Goal: Task Accomplishment & Management: Complete application form

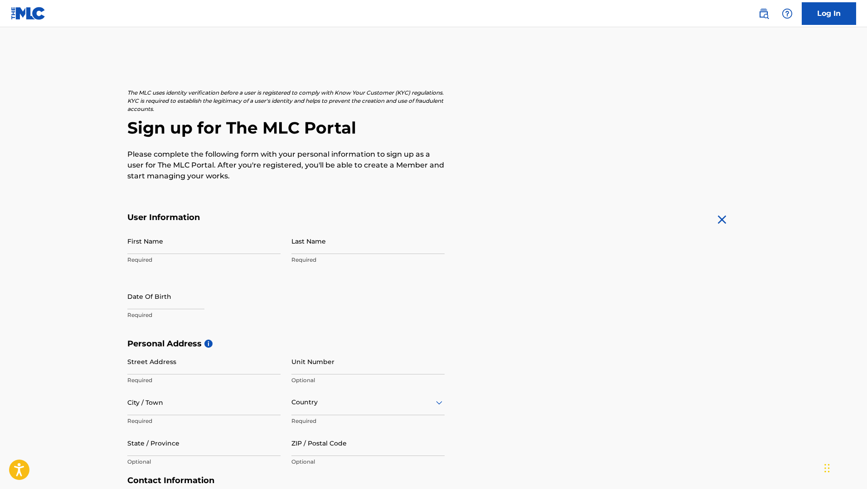
click at [34, 14] on img at bounding box center [28, 13] width 35 height 13
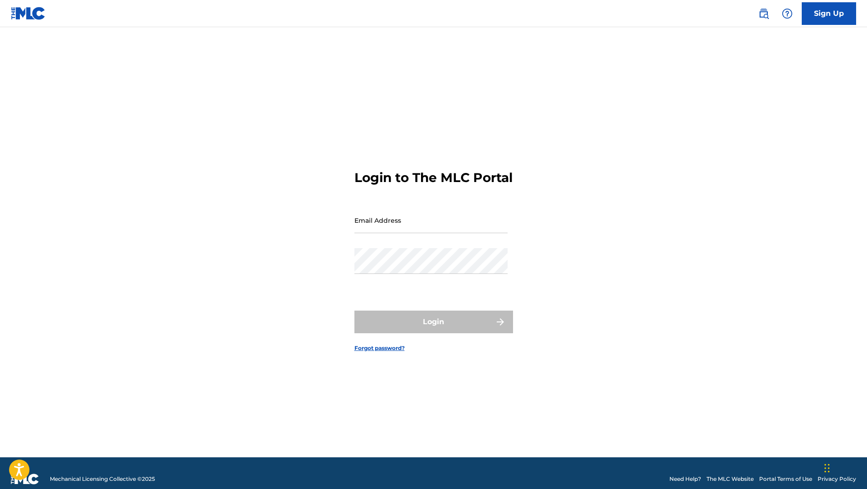
click at [34, 14] on img at bounding box center [28, 13] width 35 height 13
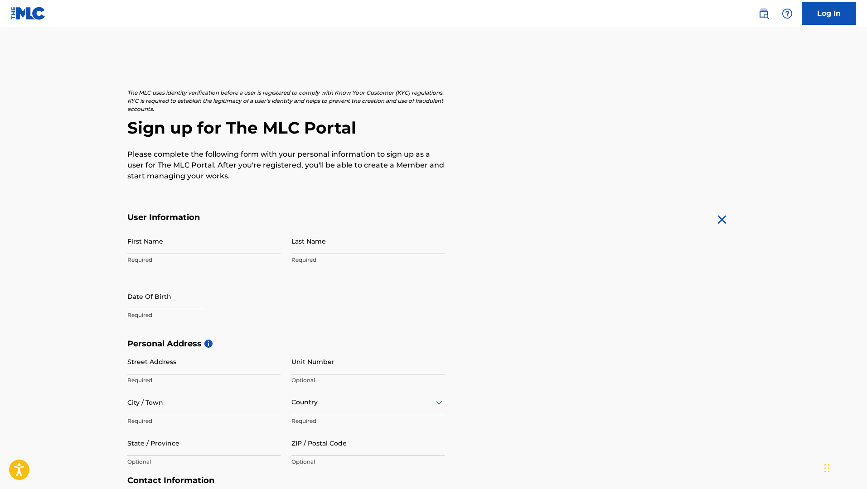
click at [221, 242] on input "First Name" at bounding box center [203, 241] width 153 height 26
type input "Javorrye"
type input "[PERSON_NAME]"
type input "[STREET_ADDRESS]"
type input "Deltona"
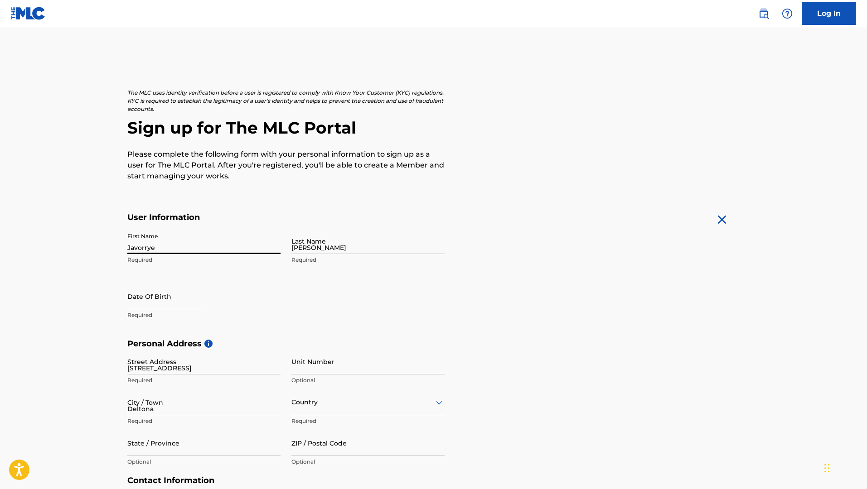
type input "[GEOGRAPHIC_DATA]"
type input "FL"
type input "32738"
type input "941"
type input "2043933"
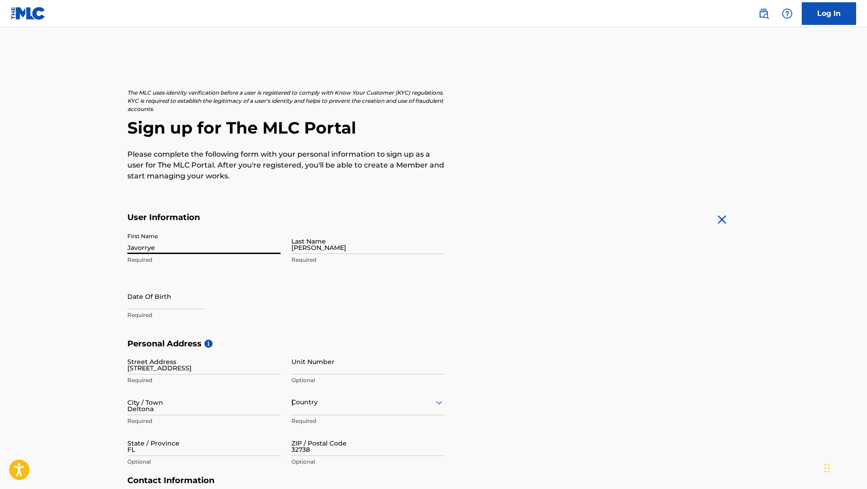
type input "[EMAIL_ADDRESS][DOMAIN_NAME]"
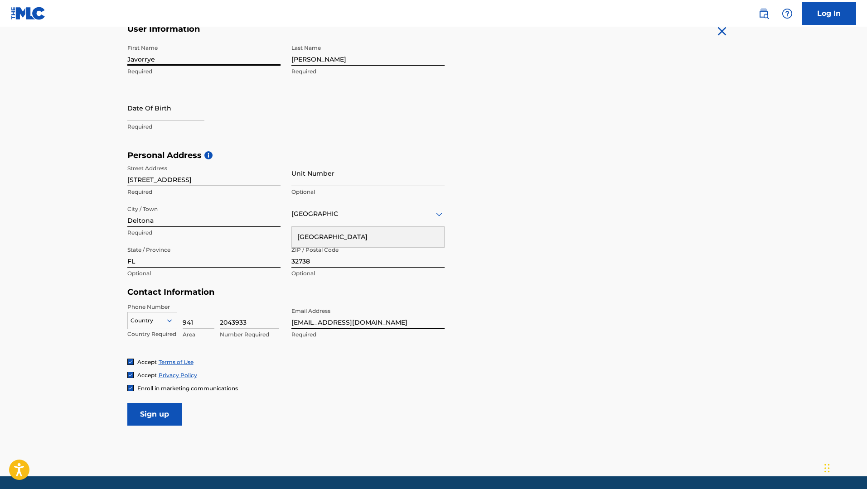
scroll to position [203, 0]
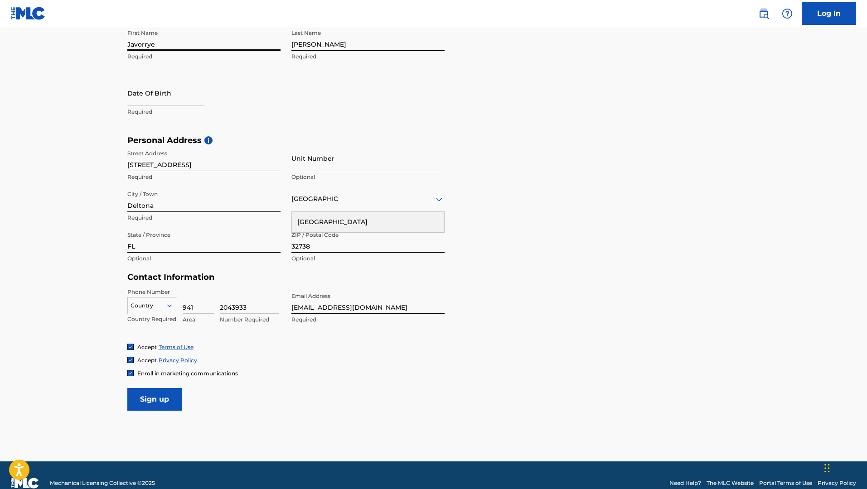
click at [150, 98] on input "text" at bounding box center [165, 93] width 77 height 26
select select "7"
select select "2025"
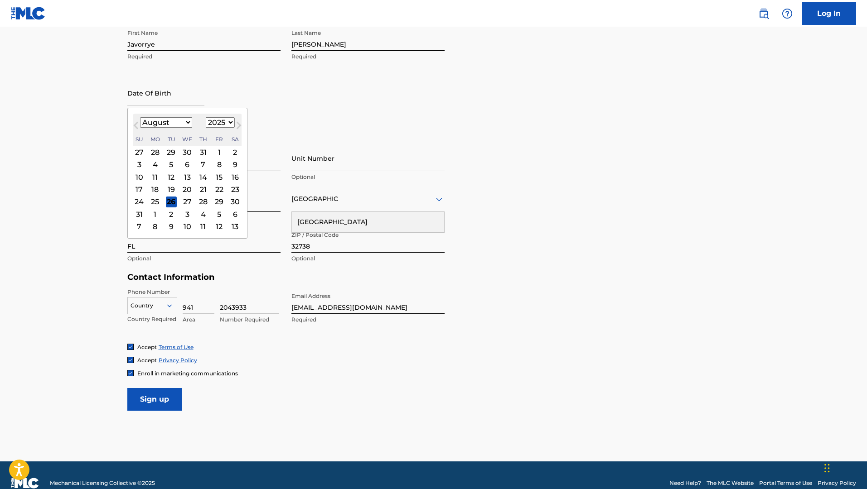
type input "03/09/1998"
click at [160, 388] on input "Sign up" at bounding box center [154, 399] width 54 height 23
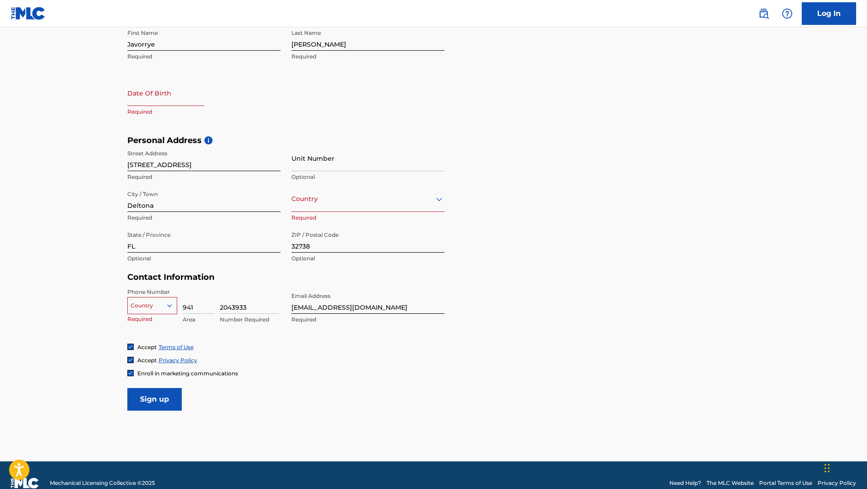
click at [185, 298] on input "941" at bounding box center [199, 301] width 32 height 26
click at [169, 308] on icon at bounding box center [169, 306] width 8 height 8
click at [109, 333] on main "The MLC uses identity verification before a user is registered to comply with K…" at bounding box center [433, 143] width 867 height 638
click at [148, 304] on div at bounding box center [152, 306] width 49 height 10
type input "u"
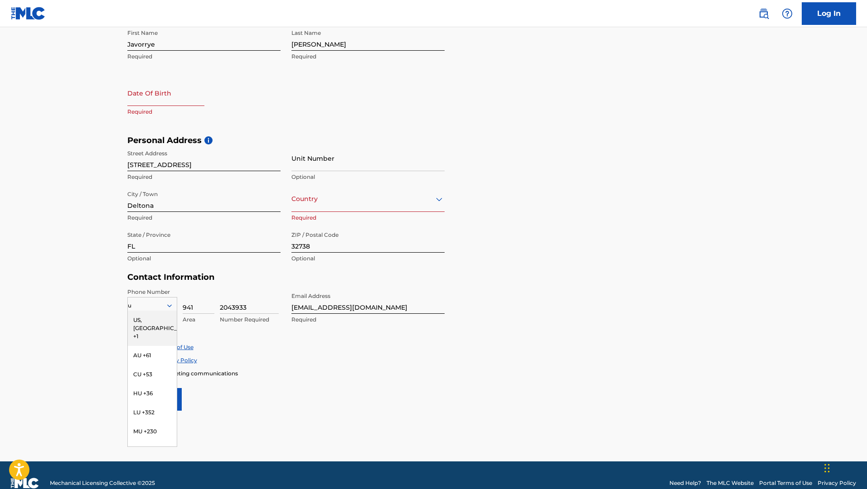
click at [151, 319] on div "US, [GEOGRAPHIC_DATA] +1" at bounding box center [152, 328] width 49 height 35
click at [331, 212] on div "Country" at bounding box center [367, 199] width 153 height 26
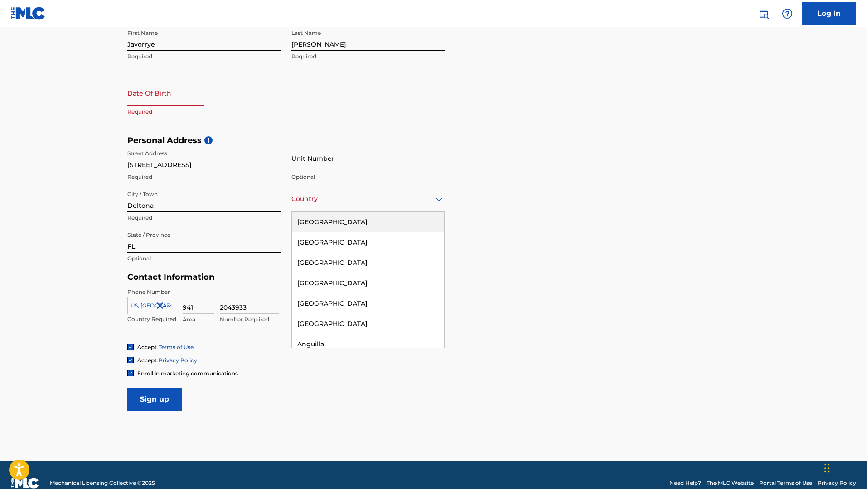
click at [262, 212] on div "City / Town Deltona Required" at bounding box center [203, 206] width 153 height 41
click at [312, 197] on div at bounding box center [367, 198] width 153 height 11
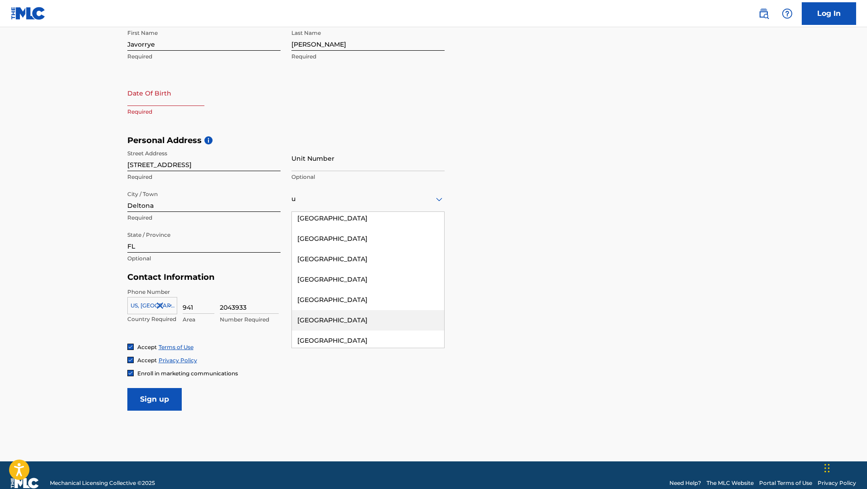
scroll to position [1304, 0]
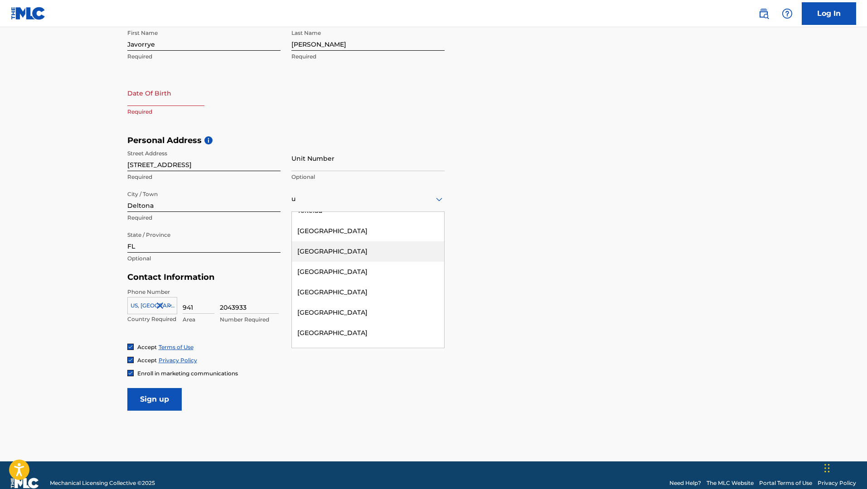
type input "[GEOGRAPHIC_DATA]"
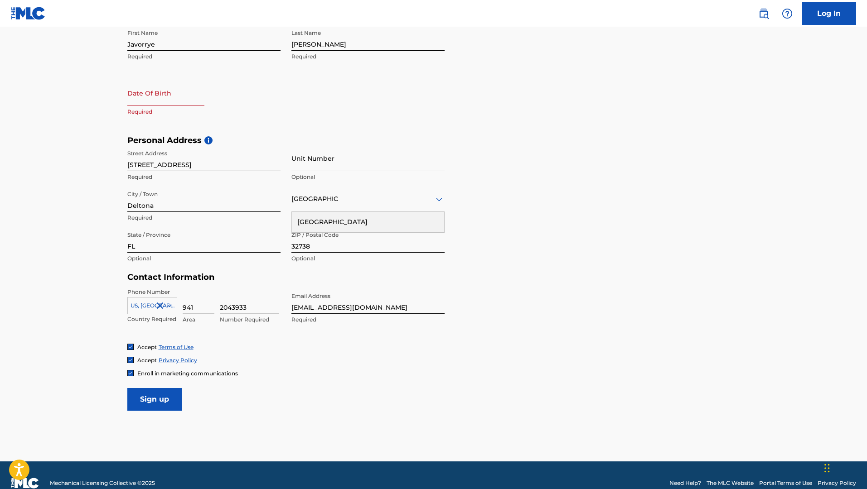
scroll to position [0, 0]
click at [317, 222] on div "[GEOGRAPHIC_DATA]" at bounding box center [368, 222] width 152 height 20
click at [174, 101] on input "text" at bounding box center [165, 93] width 77 height 26
select select "7"
select select "2025"
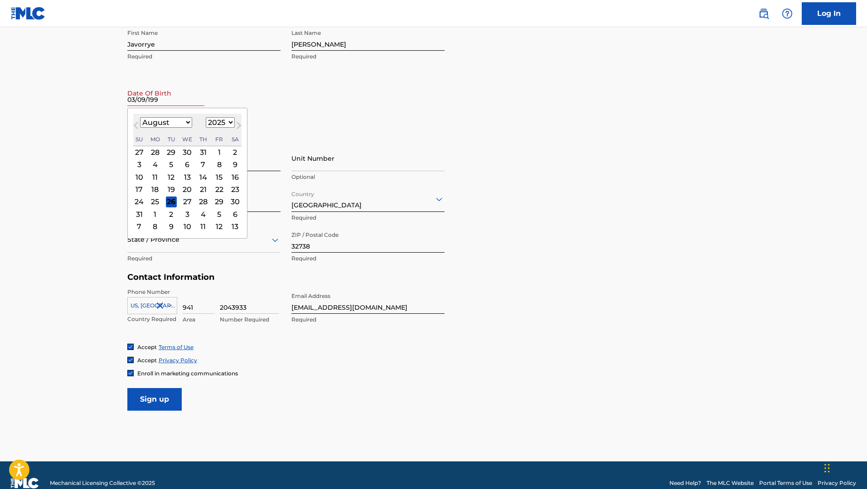
type input "03/09/1998"
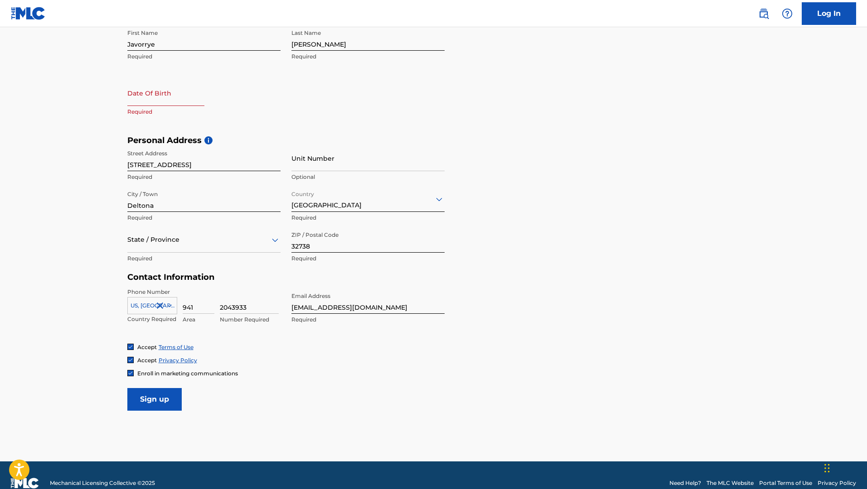
click at [164, 397] on input "Sign up" at bounding box center [154, 399] width 54 height 23
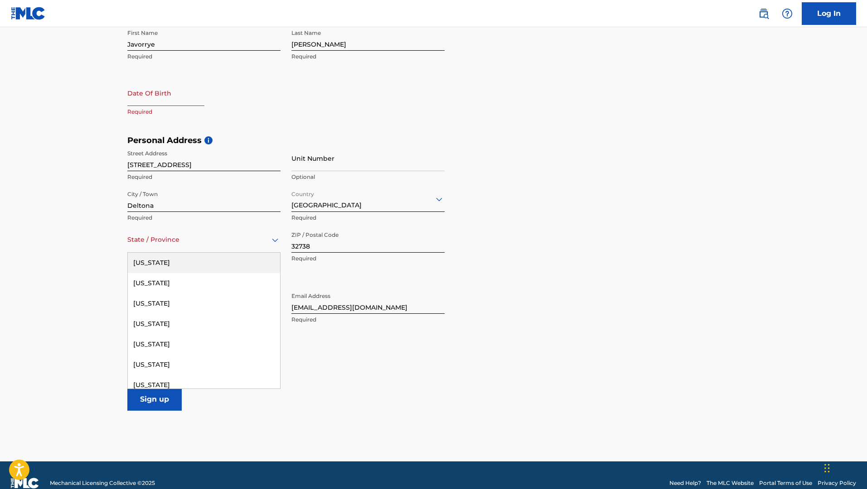
click at [229, 244] on div at bounding box center [203, 239] width 153 height 11
type input "FL"
type input "[GEOGRAPHIC_DATA]"
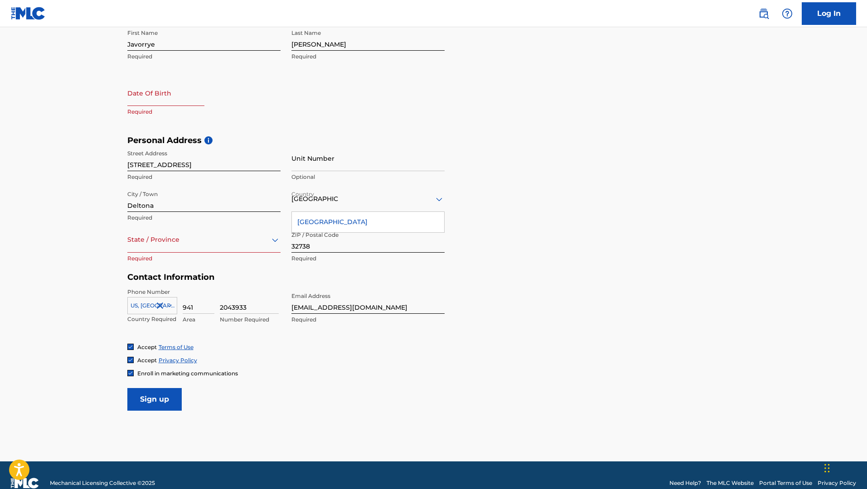
click at [309, 224] on div "[GEOGRAPHIC_DATA]" at bounding box center [368, 222] width 152 height 20
click at [185, 251] on div "State / Province" at bounding box center [203, 240] width 153 height 26
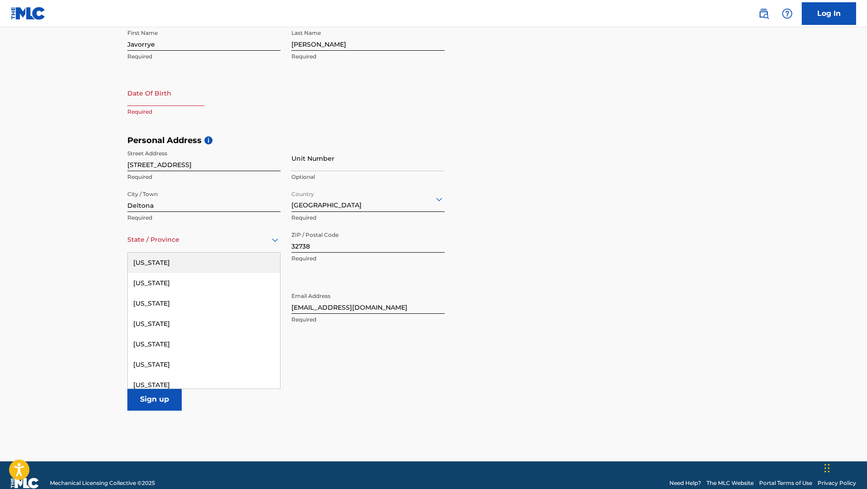
type input "[US_STATE]"
type input "[GEOGRAPHIC_DATA]"
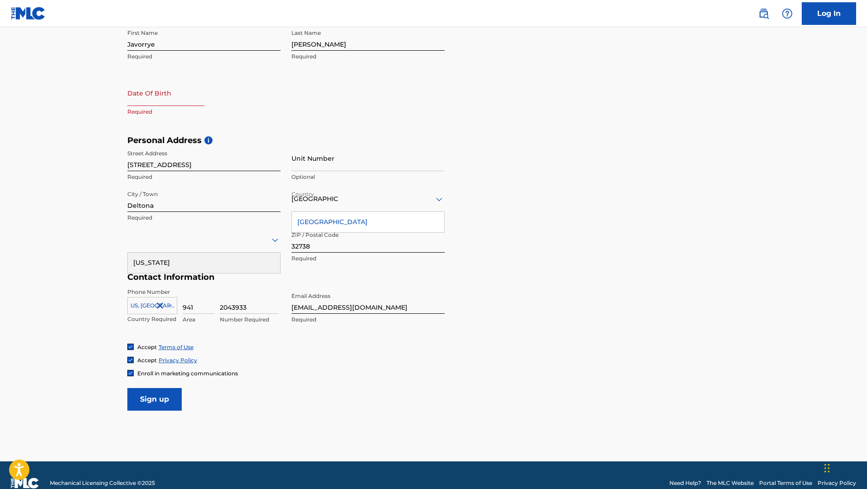
select select "7"
select select "2025"
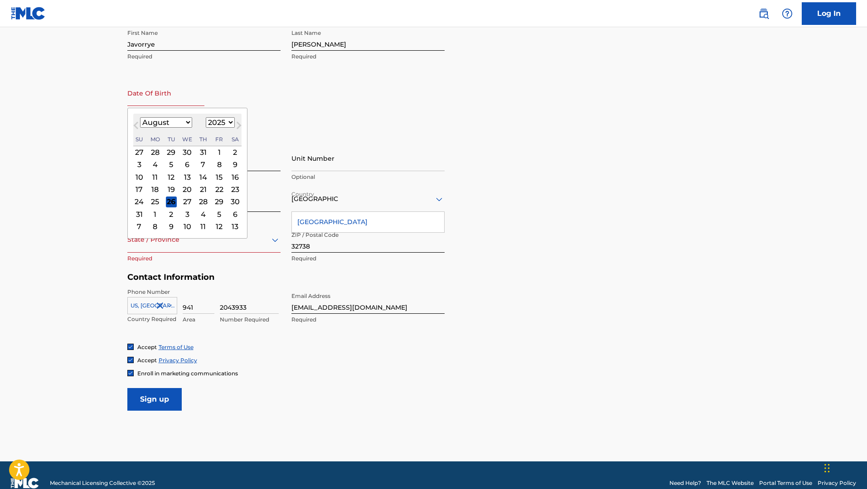
click at [176, 101] on input "text" at bounding box center [165, 93] width 77 height 26
type input "03/09/1998"
click at [194, 94] on input "03/09/1998" at bounding box center [165, 93] width 77 height 26
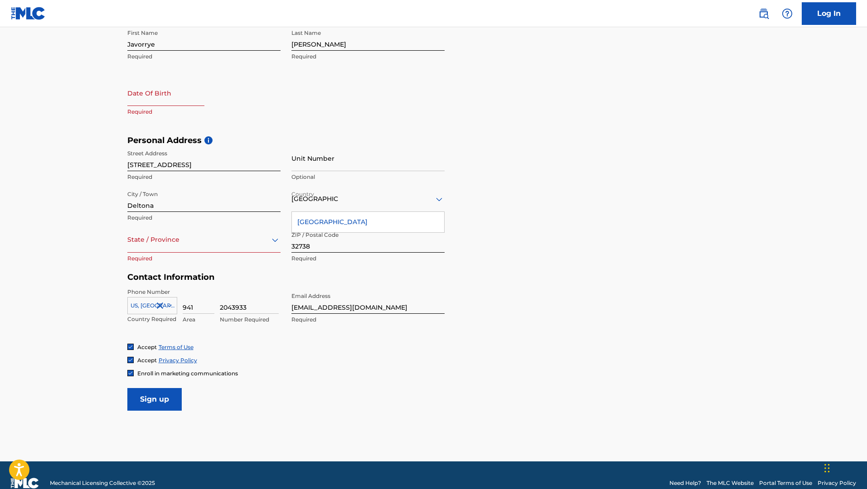
click at [251, 100] on div "Date Of Birth Required" at bounding box center [203, 100] width 153 height 41
click at [165, 93] on input "text" at bounding box center [165, 93] width 77 height 26
select select "7"
select select "2025"
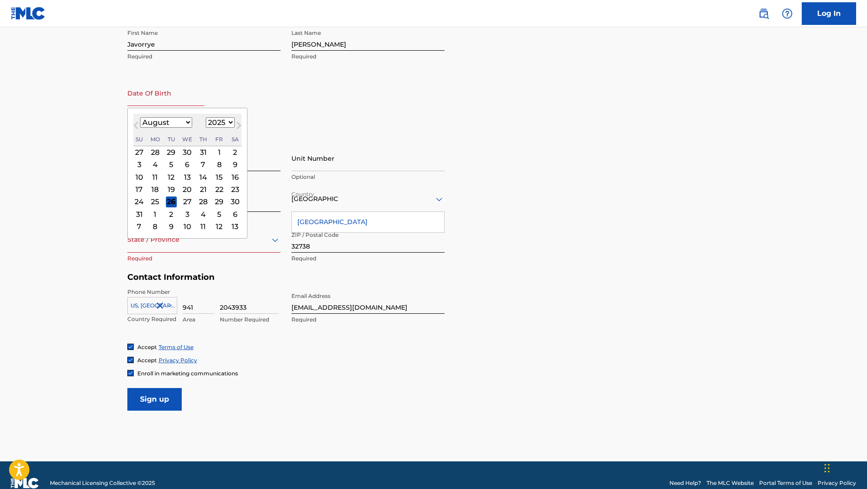
type input "03/09/1998"
click at [172, 119] on select "January February March April May June July August September October November De…" at bounding box center [166, 122] width 52 height 10
select select "2"
click at [140, 117] on select "January February March April May June July August September October November De…" at bounding box center [166, 122] width 52 height 10
click at [222, 121] on select "1899 1900 1901 1902 1903 1904 1905 1906 1907 1908 1909 1910 1911 1912 1913 1914…" at bounding box center [220, 122] width 29 height 10
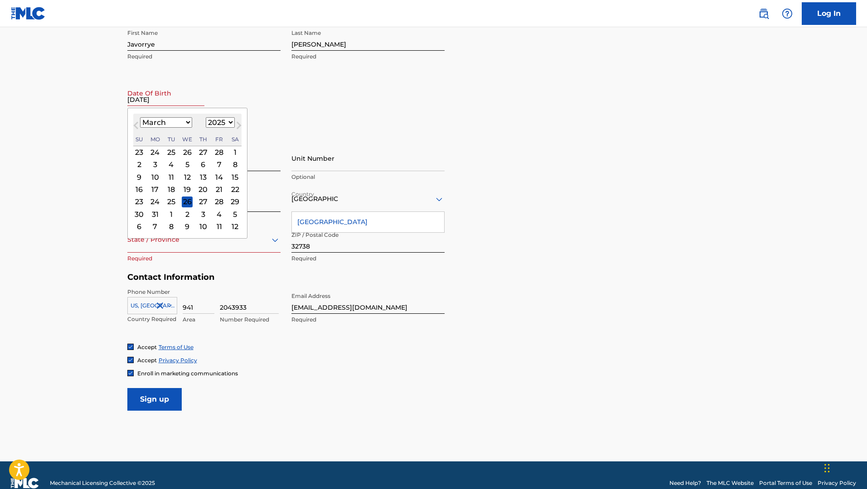
select select "1998"
click at [206, 117] on select "1899 1900 1901 1902 1903 1904 1905 1906 1907 1908 1909 1910 1911 1912 1913 1914…" at bounding box center [220, 122] width 29 height 10
click at [153, 164] on div "9" at bounding box center [155, 164] width 11 height 11
type input "March 9 1998"
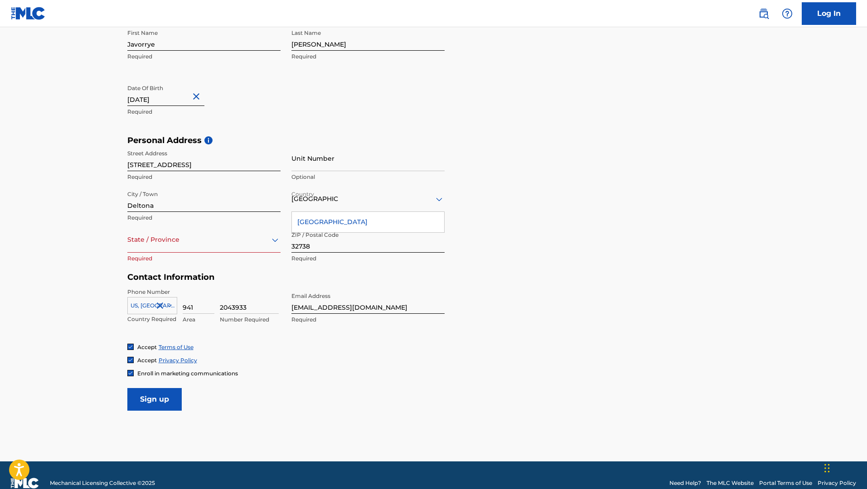
click at [179, 239] on div at bounding box center [203, 239] width 153 height 11
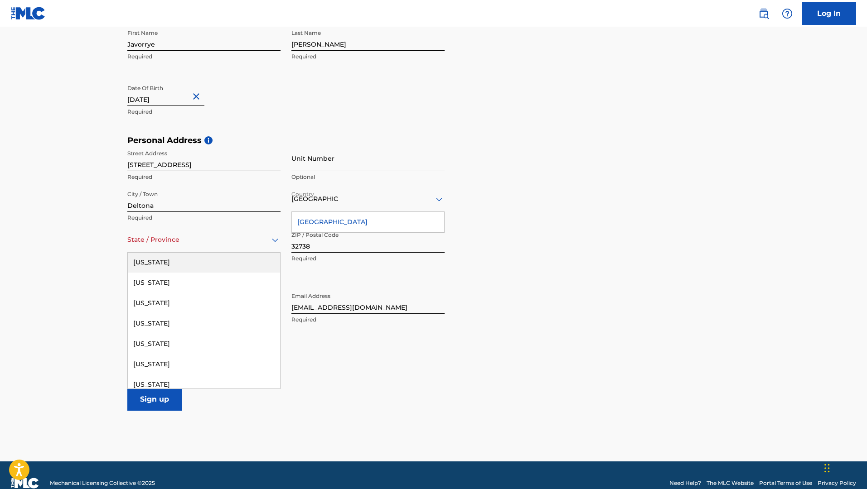
scroll to position [107, 0]
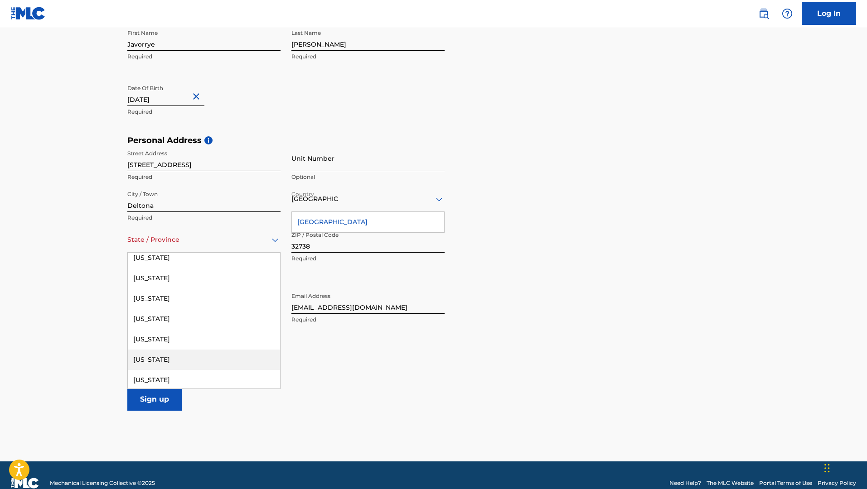
click at [147, 358] on div "[US_STATE]" at bounding box center [204, 360] width 152 height 20
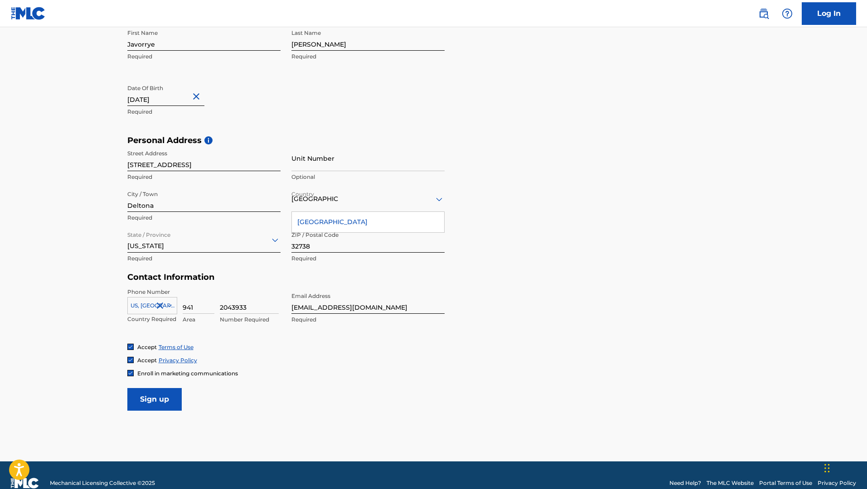
click at [158, 398] on input "Sign up" at bounding box center [154, 399] width 54 height 23
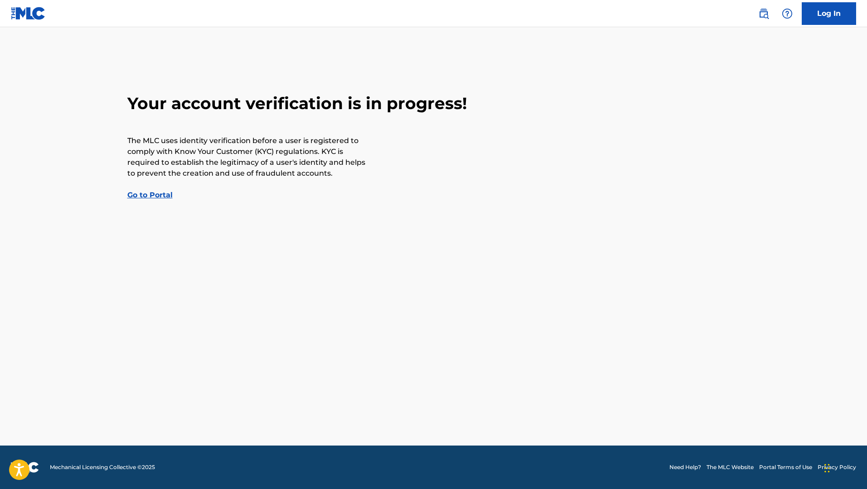
click at [169, 198] on link "Go to Portal" at bounding box center [149, 195] width 45 height 9
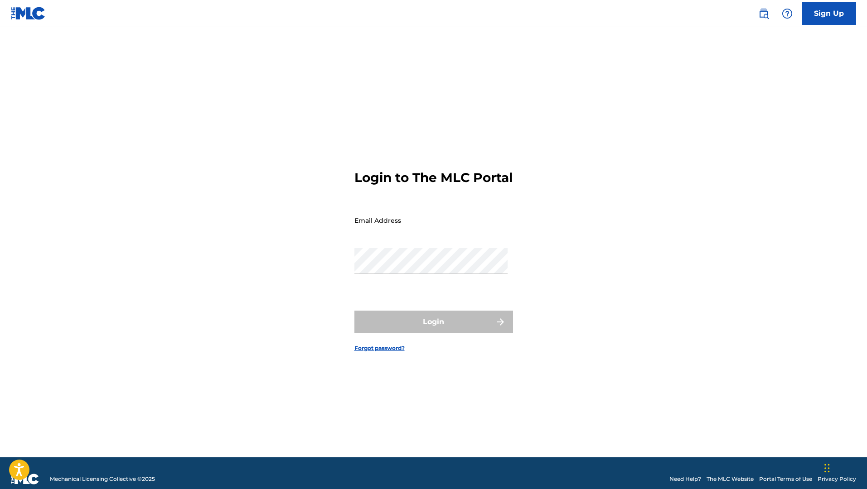
click at [400, 214] on form "Login to The MLC Portal Email Address Password Login Forgot password?" at bounding box center [433, 254] width 159 height 408
click at [398, 227] on input "Email Address" at bounding box center [430, 221] width 153 height 26
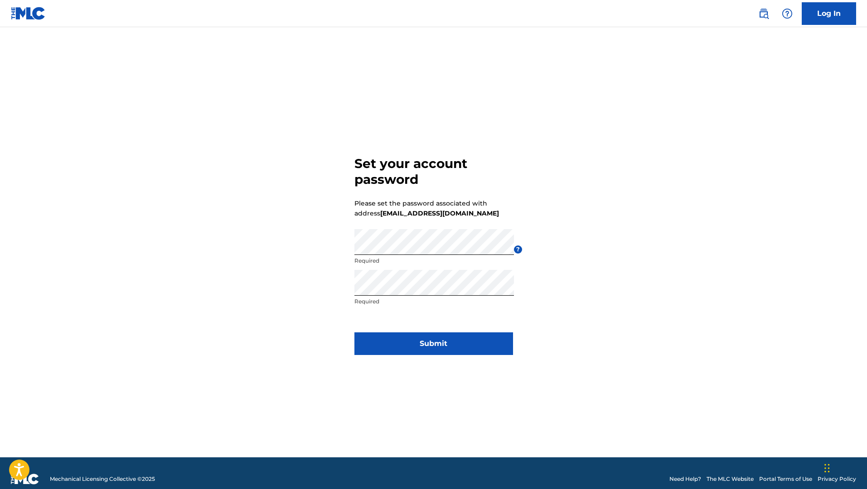
click at [427, 336] on button "Submit" at bounding box center [433, 344] width 159 height 23
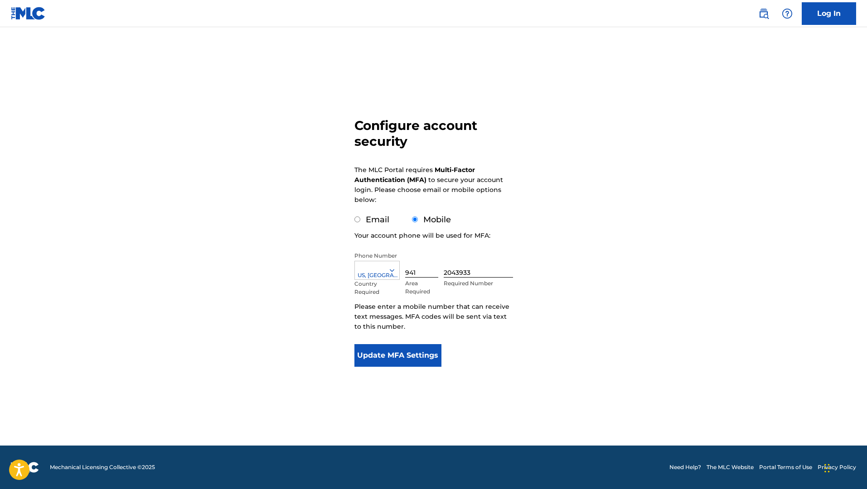
click at [416, 354] on button "Update MFA Settings" at bounding box center [397, 355] width 87 height 23
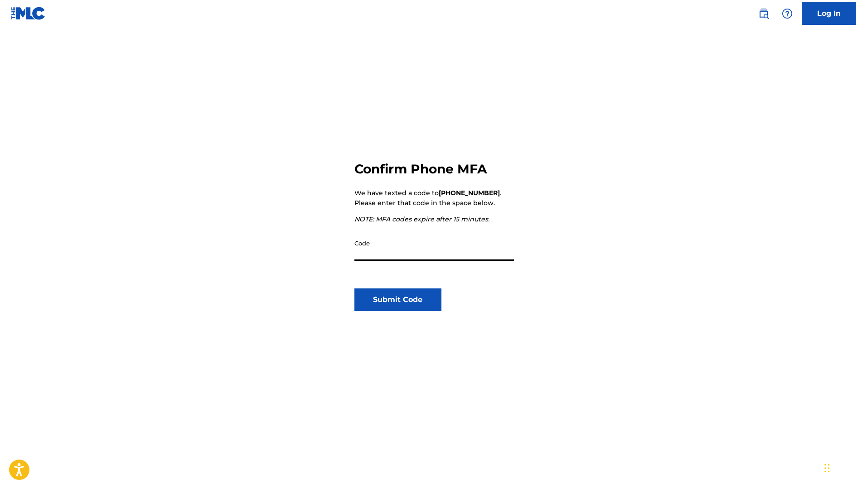
click at [475, 255] on input "Code" at bounding box center [433, 248] width 159 height 26
type input "555898"
click at [411, 303] on button "Submit Code" at bounding box center [397, 300] width 87 height 23
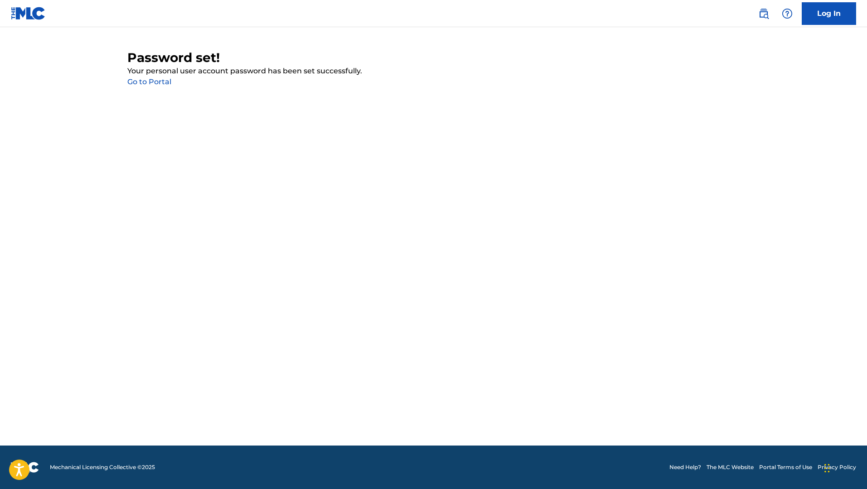
click at [161, 83] on link "Go to Portal" at bounding box center [149, 81] width 44 height 9
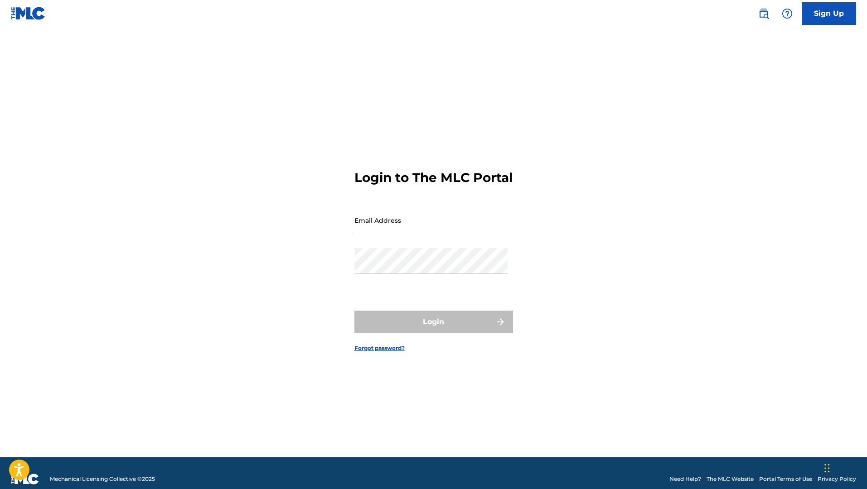
click at [359, 222] on input "Email Address" at bounding box center [430, 221] width 153 height 26
type input "[EMAIL_ADDRESS][DOMAIN_NAME]"
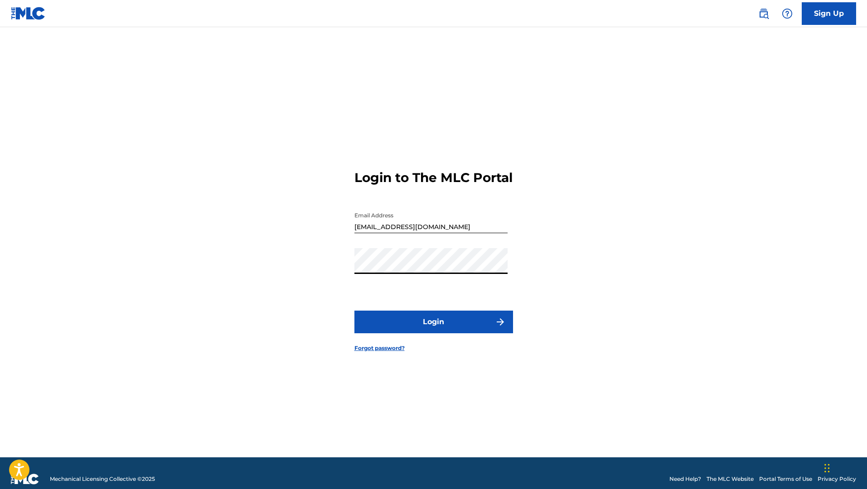
click at [420, 325] on button "Login" at bounding box center [433, 322] width 159 height 23
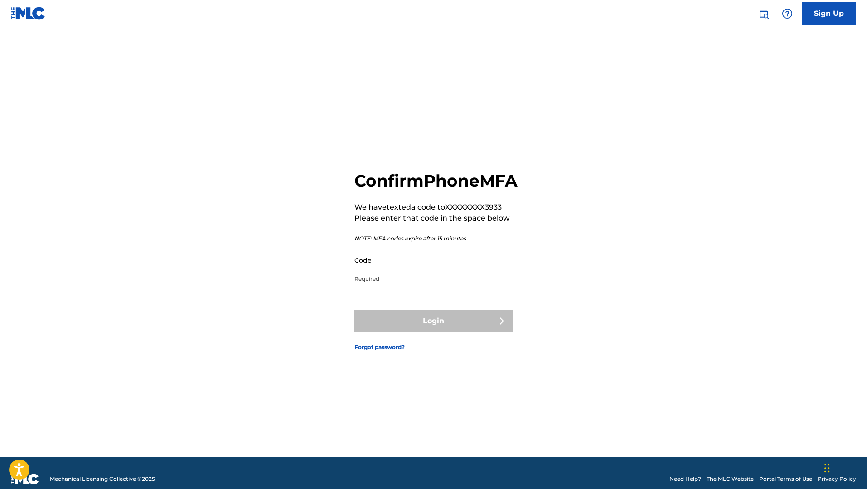
click at [401, 262] on input "Code" at bounding box center [430, 260] width 153 height 26
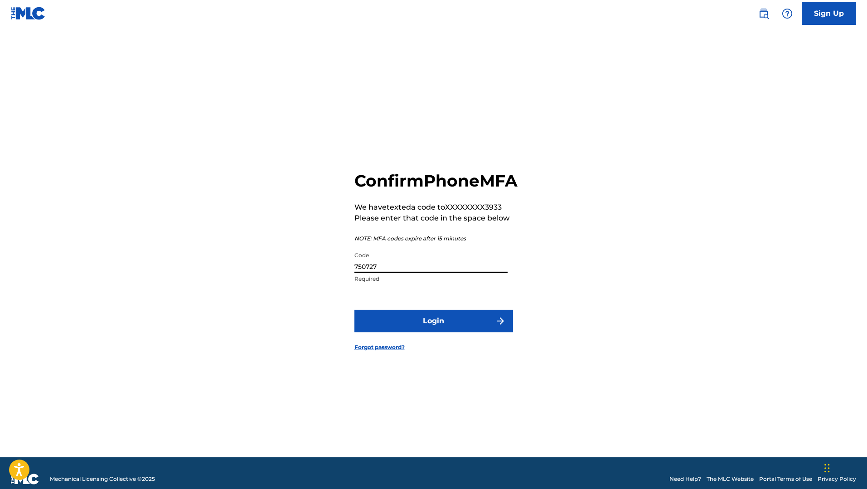
type input "750727"
click at [424, 333] on button "Login" at bounding box center [433, 321] width 159 height 23
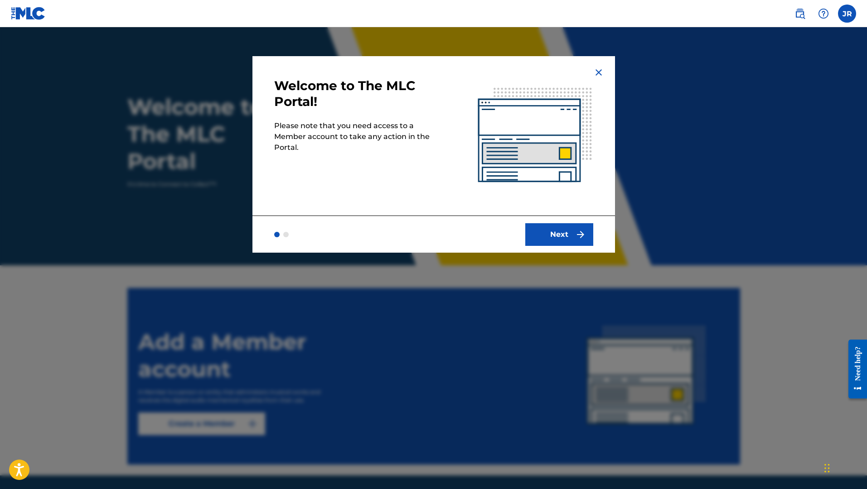
click at [563, 235] on button "Next" at bounding box center [559, 234] width 68 height 23
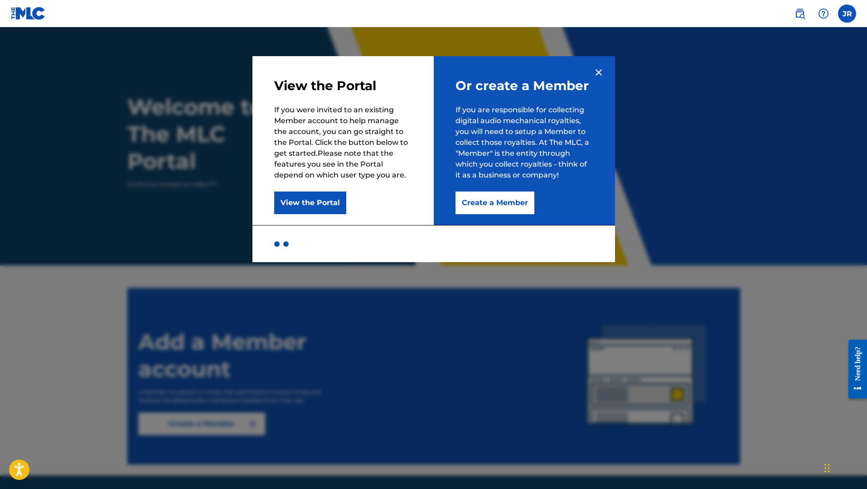
click at [514, 196] on button "Create a Member" at bounding box center [494, 203] width 79 height 23
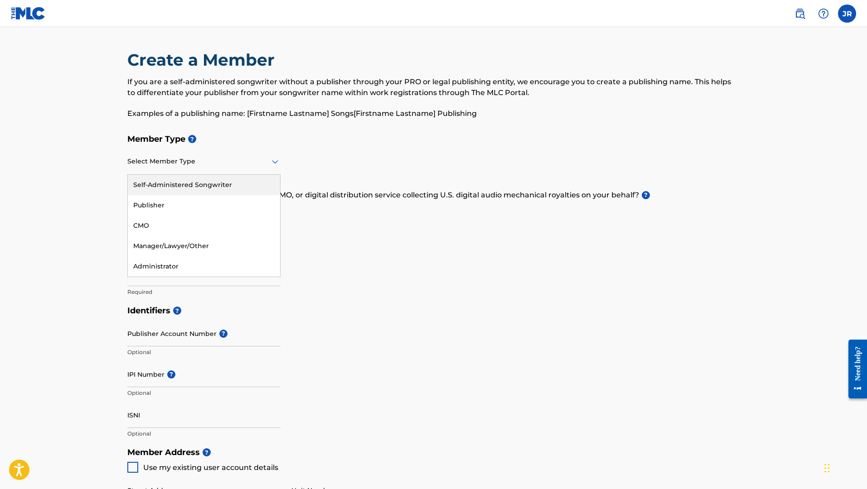
click at [234, 153] on div "Select Member Type" at bounding box center [203, 162] width 153 height 26
click at [222, 202] on div "Publisher" at bounding box center [204, 205] width 152 height 20
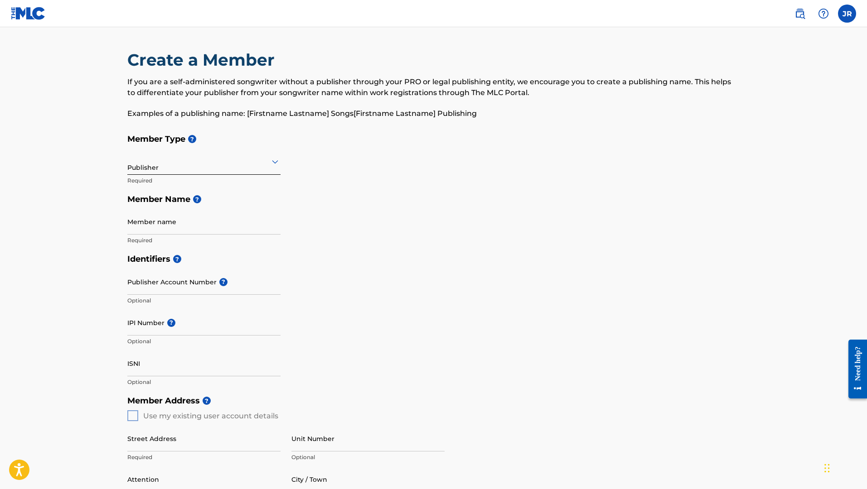
click at [17, 11] on img at bounding box center [28, 13] width 35 height 13
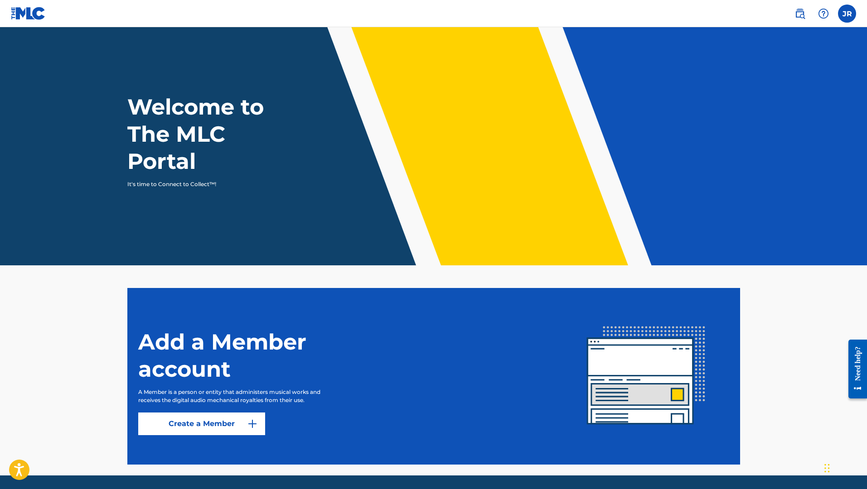
click at [846, 16] on label at bounding box center [847, 14] width 18 height 18
click at [847, 14] on input "JR [PERSON_NAME] [EMAIL_ADDRESS][DOMAIN_NAME] Notification Preferences Profile …" at bounding box center [847, 14] width 0 height 0
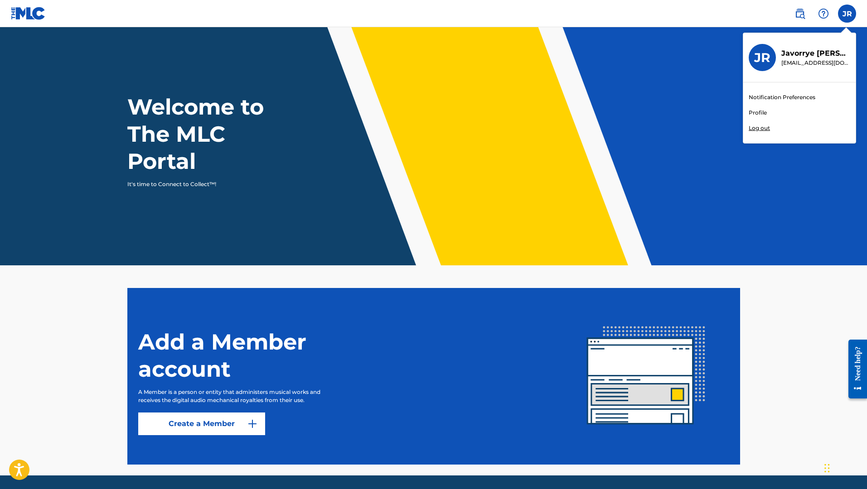
click at [759, 110] on link "Profile" at bounding box center [758, 113] width 18 height 8
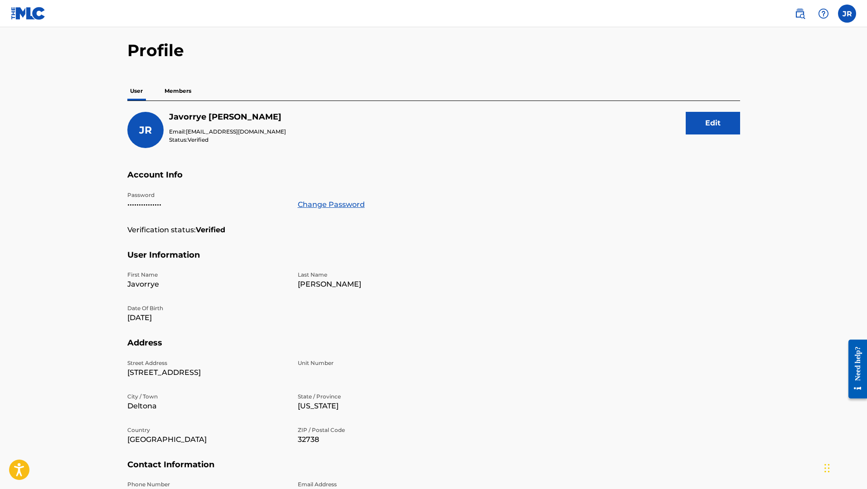
scroll to position [31, 0]
click at [32, 7] on img at bounding box center [28, 13] width 35 height 13
